Goal: Task Accomplishment & Management: Complete application form

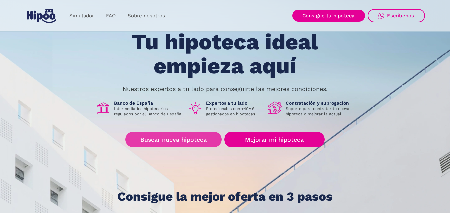
click at [171, 138] on link "Buscar nueva hipoteca" at bounding box center [173, 140] width 96 height 16
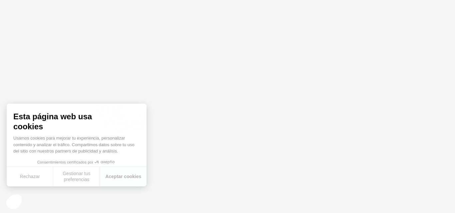
click at [201, 176] on body at bounding box center [227, 106] width 455 height 213
click at [199, 173] on body at bounding box center [227, 106] width 455 height 213
click at [117, 178] on button "Aceptar cookies" at bounding box center [123, 177] width 47 height 20
